Goal: Information Seeking & Learning: Understand process/instructions

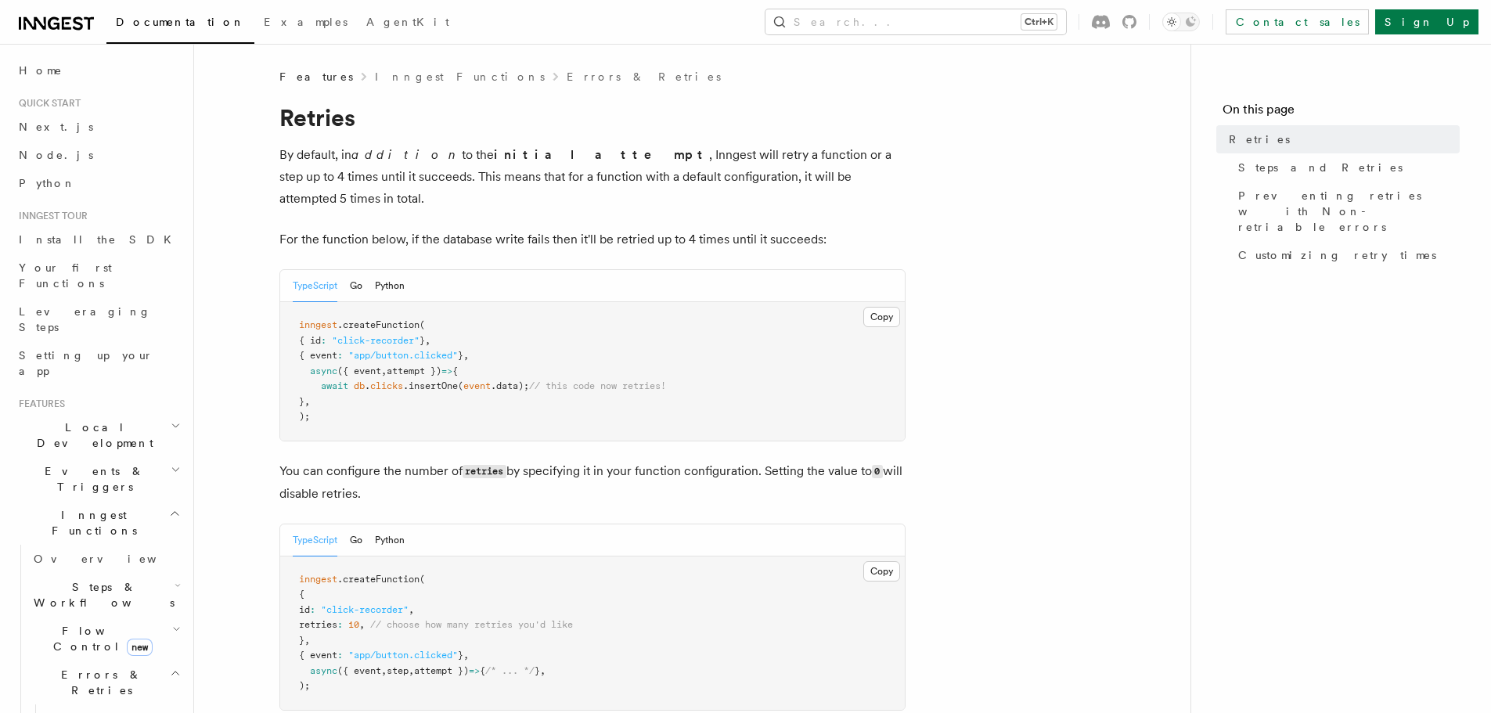
click at [63, 103] on span "Quick start" at bounding box center [47, 103] width 68 height 13
click at [38, 73] on span "Home" at bounding box center [41, 71] width 44 height 16
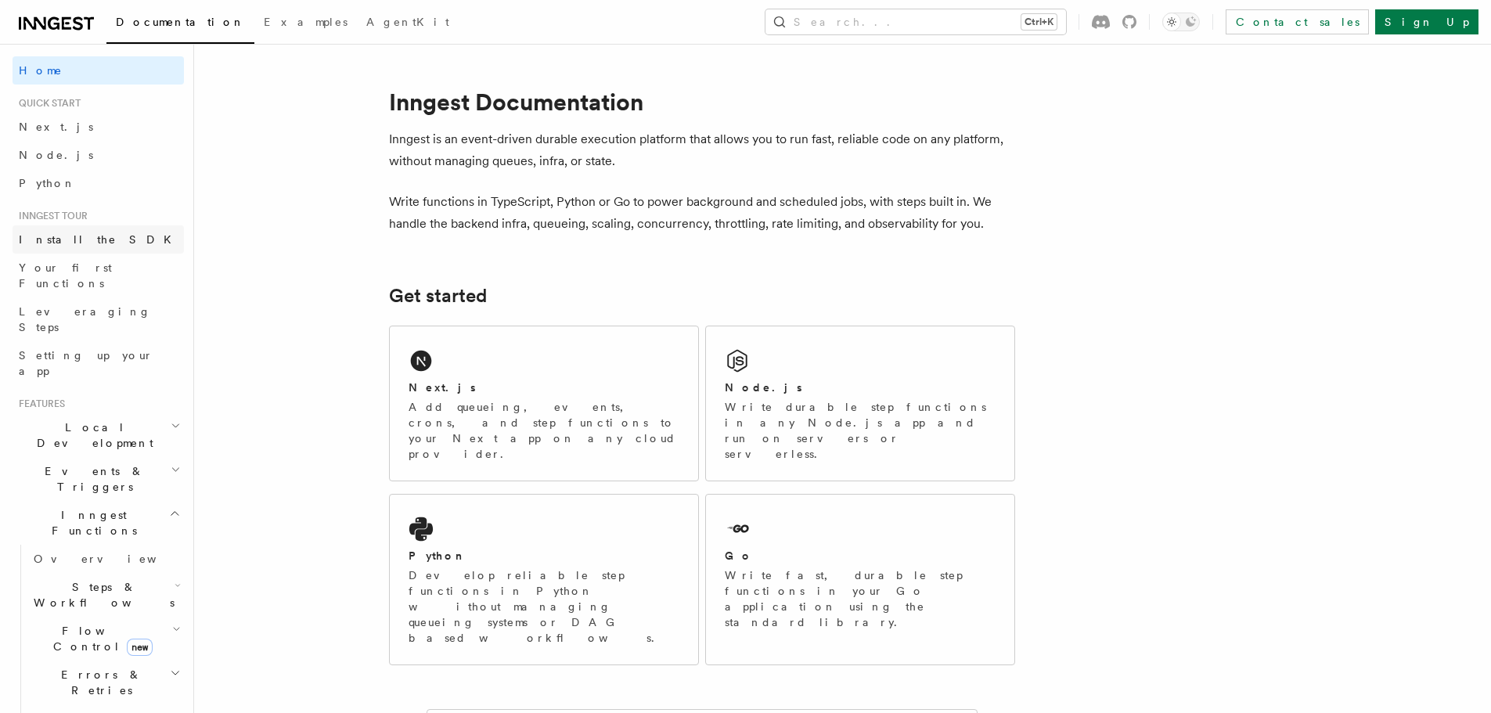
click at [74, 241] on span "Install the SDK" at bounding box center [100, 239] width 162 height 13
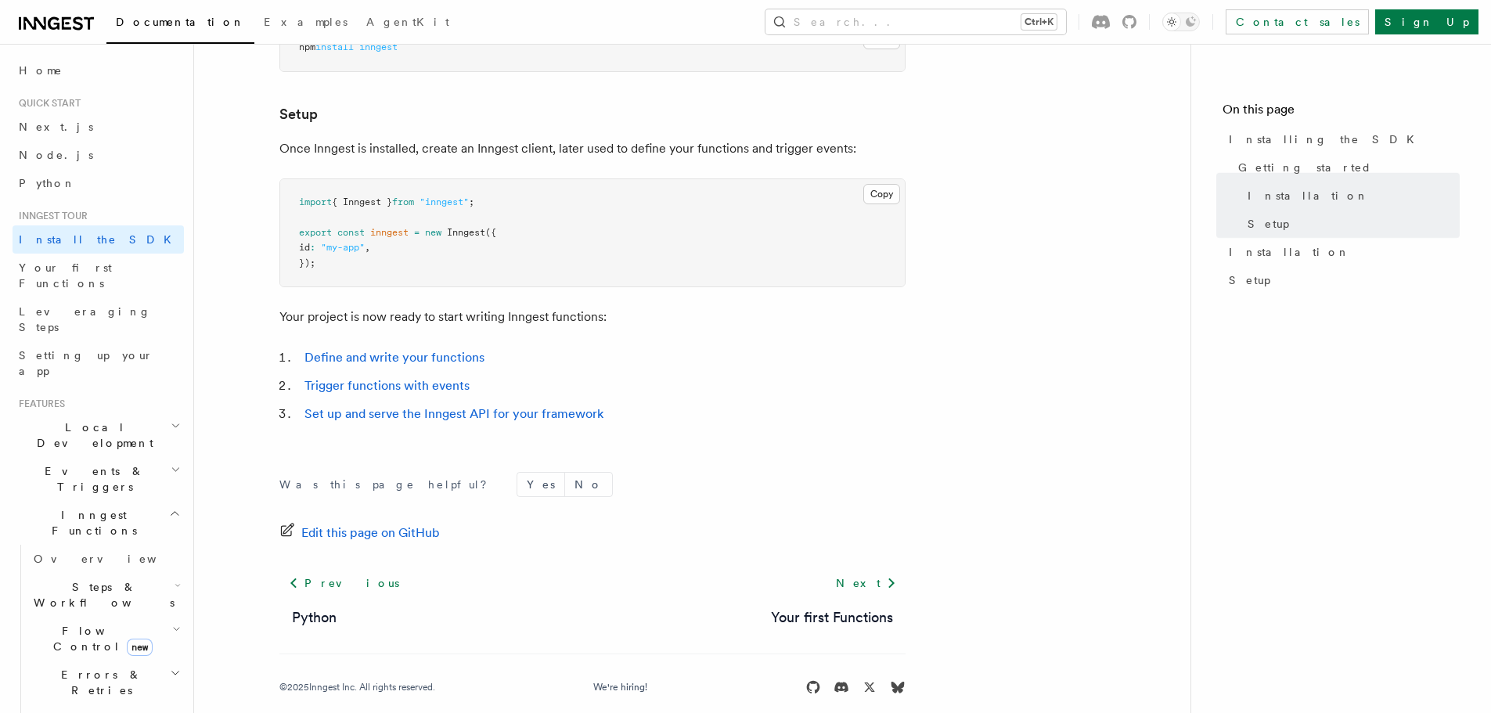
scroll to position [588, 0]
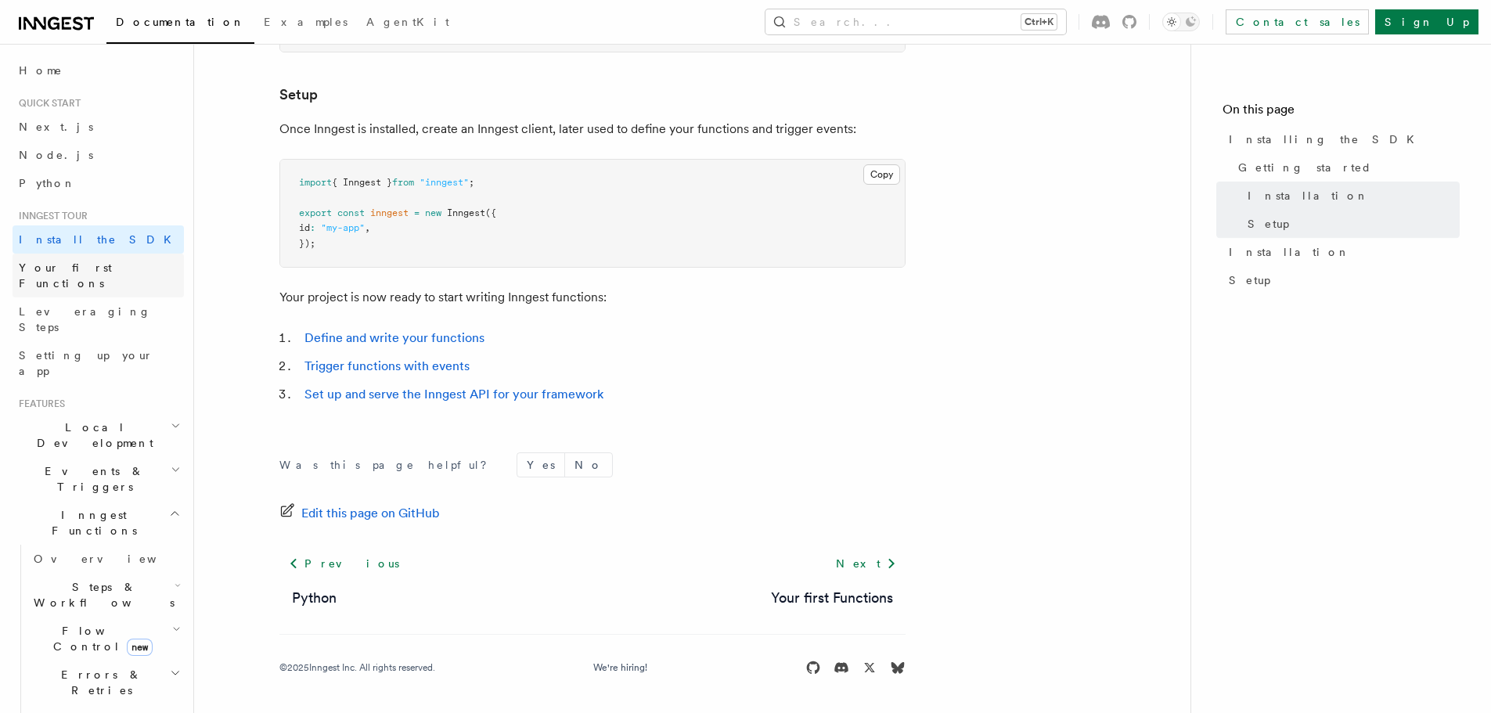
click at [75, 265] on span "Your first Functions" at bounding box center [65, 275] width 93 height 28
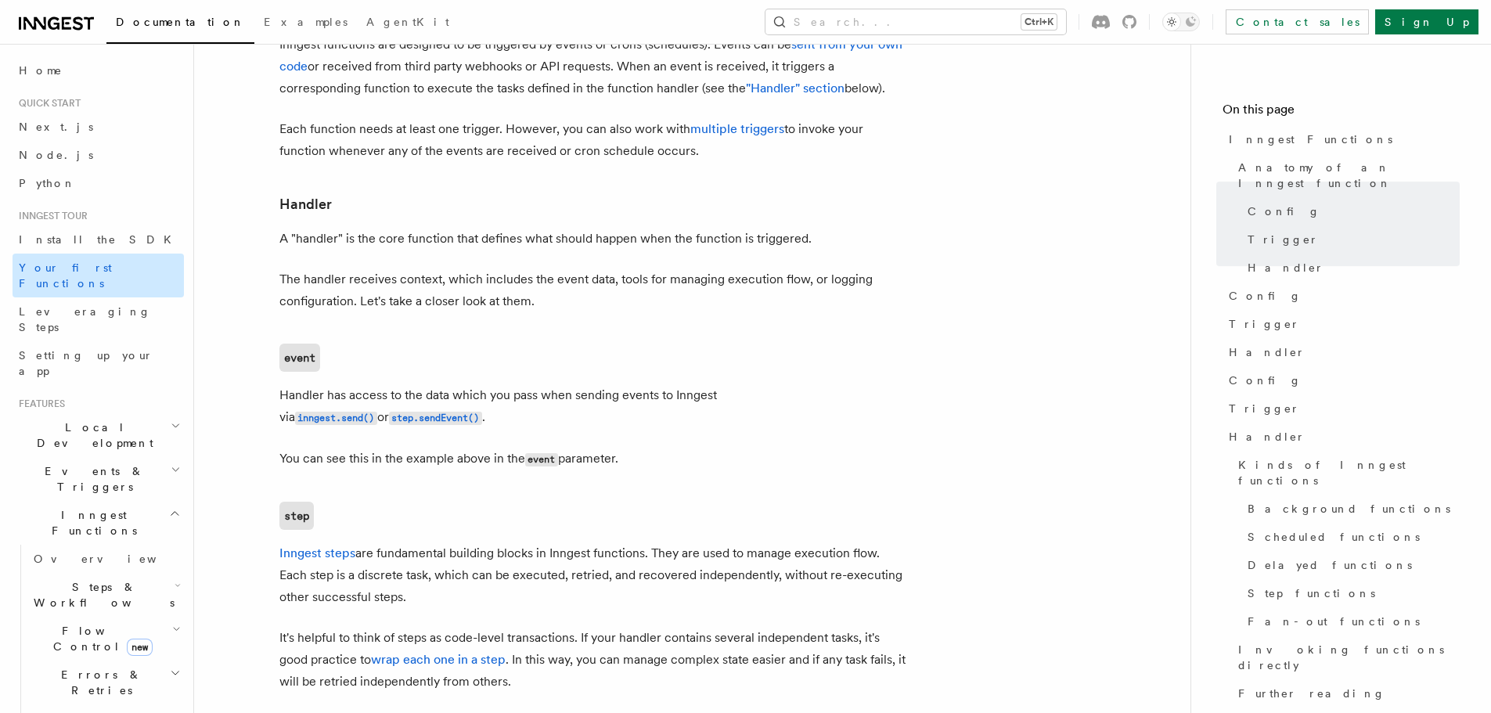
scroll to position [1878, 0]
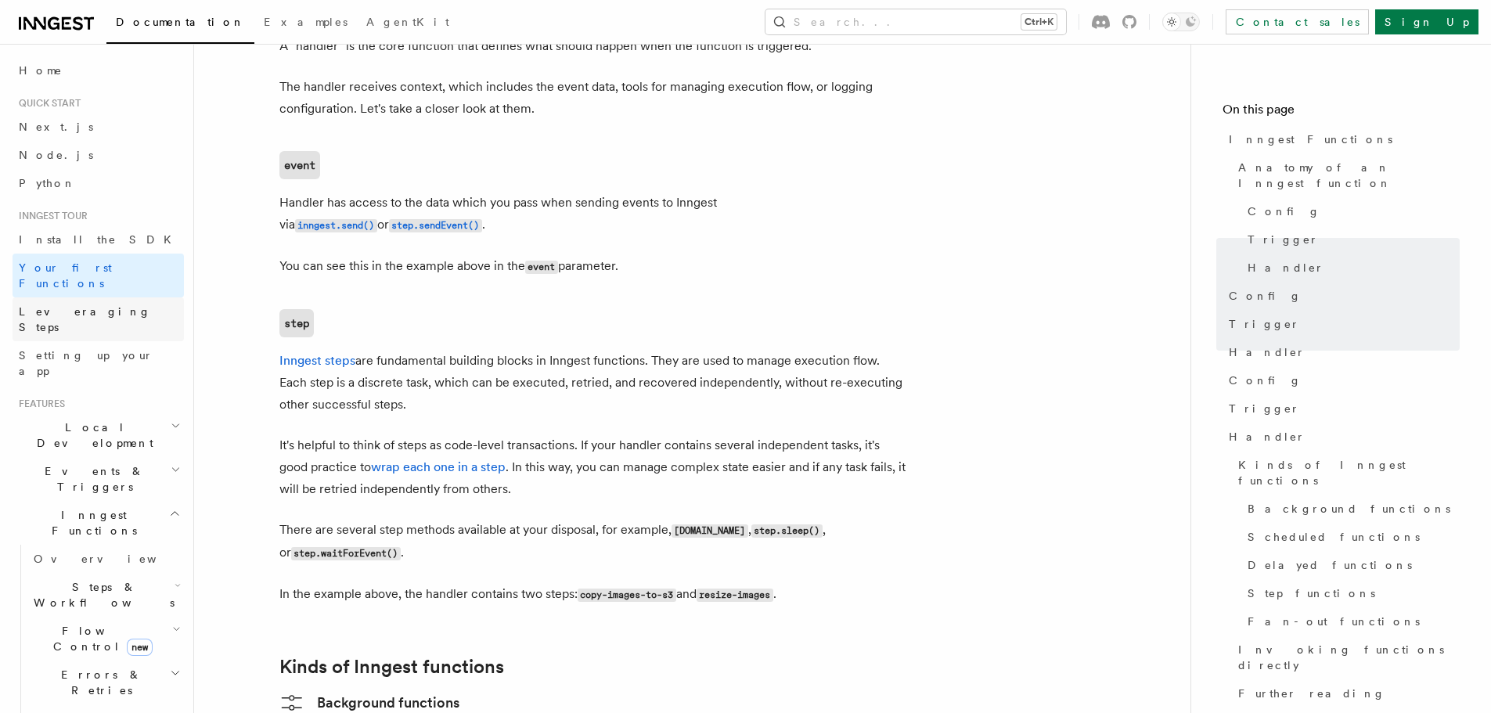
click at [73, 305] on span "Leveraging Steps" at bounding box center [85, 319] width 132 height 28
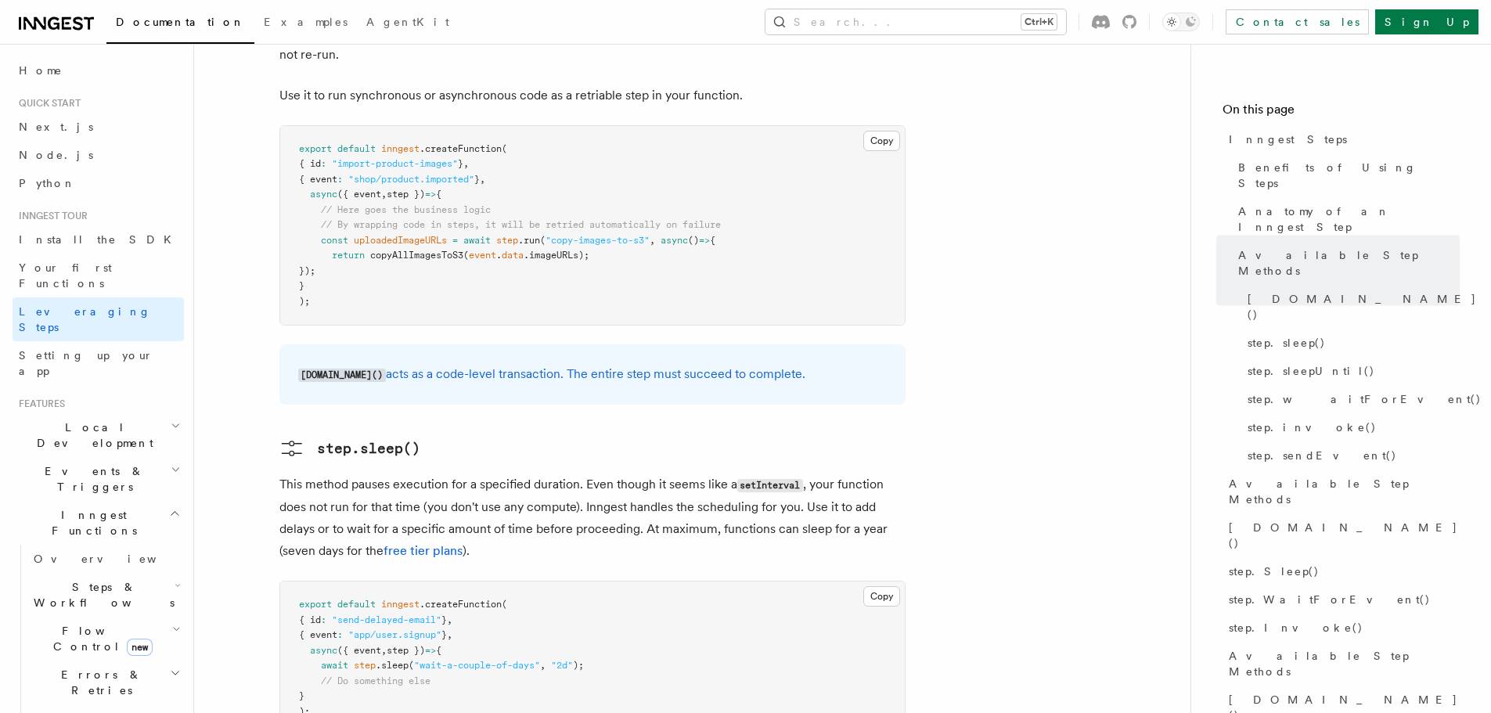
scroll to position [1722, 0]
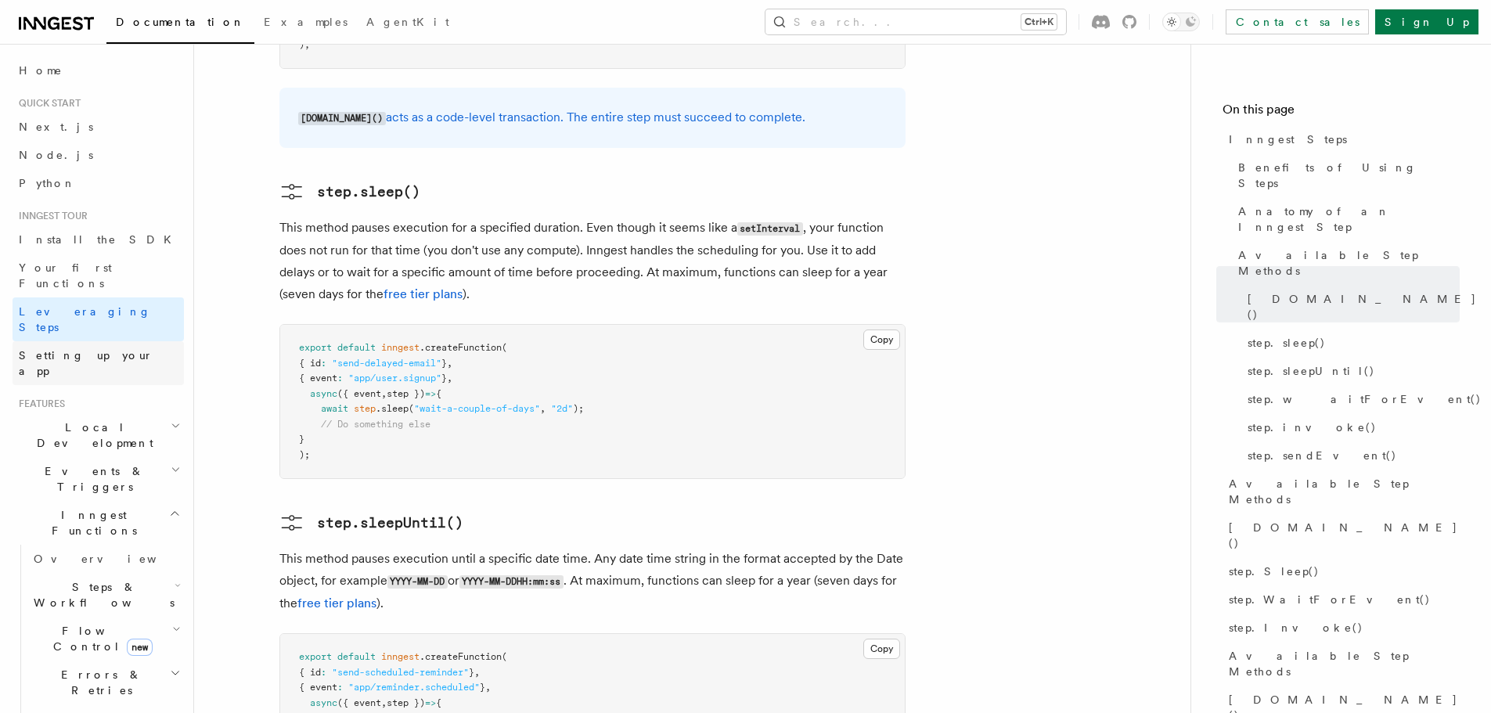
click at [51, 349] on span "Setting up your app" at bounding box center [86, 363] width 135 height 28
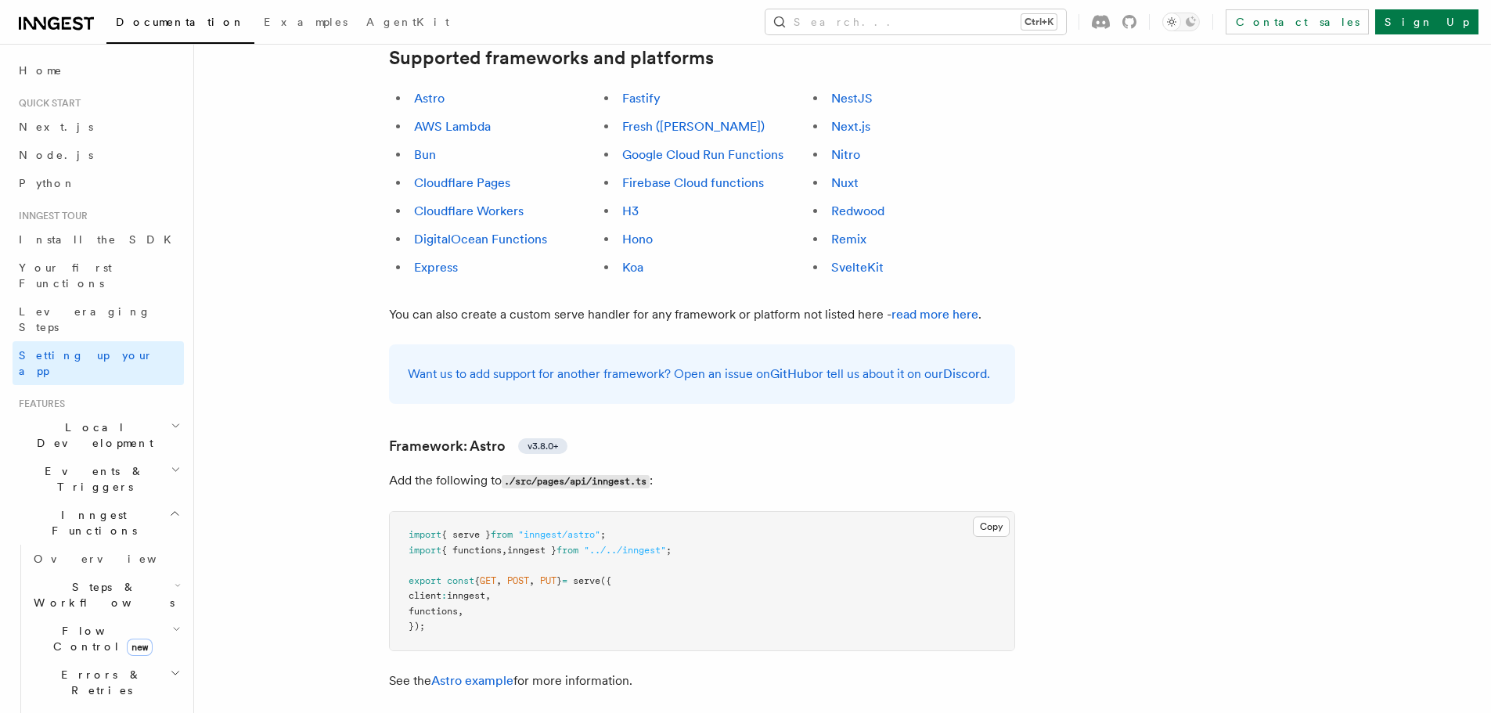
scroll to position [783, 0]
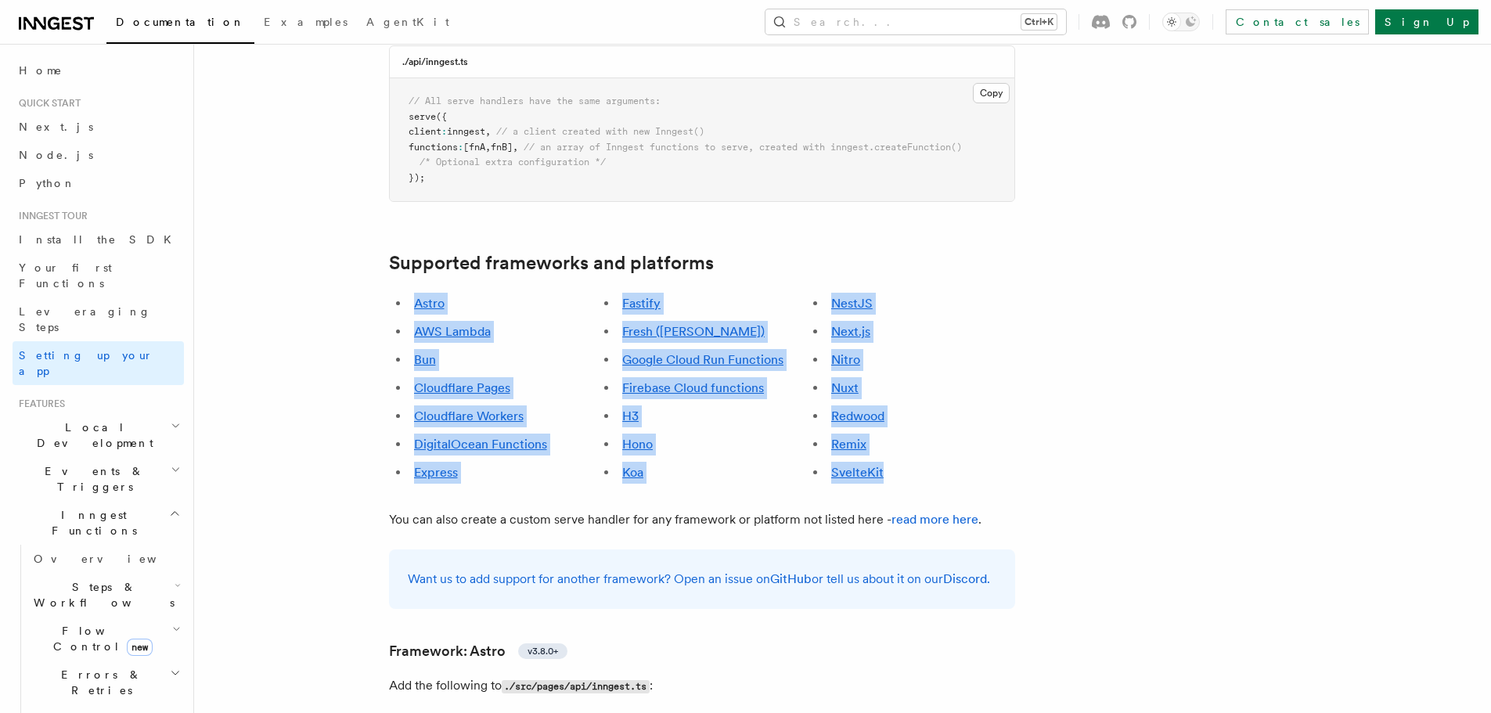
drag, startPoint x: 919, startPoint y: 393, endPoint x: 358, endPoint y: 190, distance: 596.6
drag, startPoint x: 388, startPoint y: 222, endPoint x: 910, endPoint y: 380, distance: 545.4
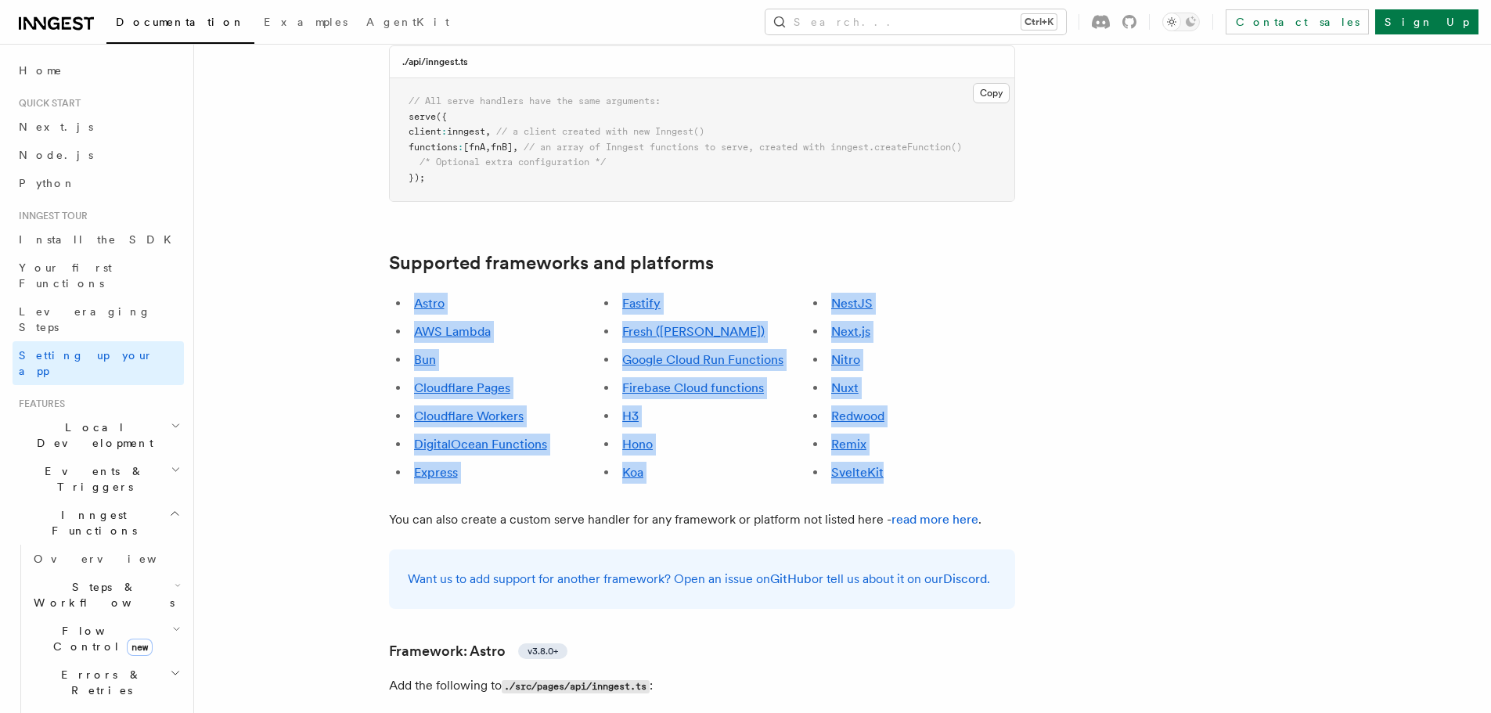
click at [912, 462] on li "SvelteKit" at bounding box center [920, 473] width 189 height 22
